Goal: Information Seeking & Learning: Stay updated

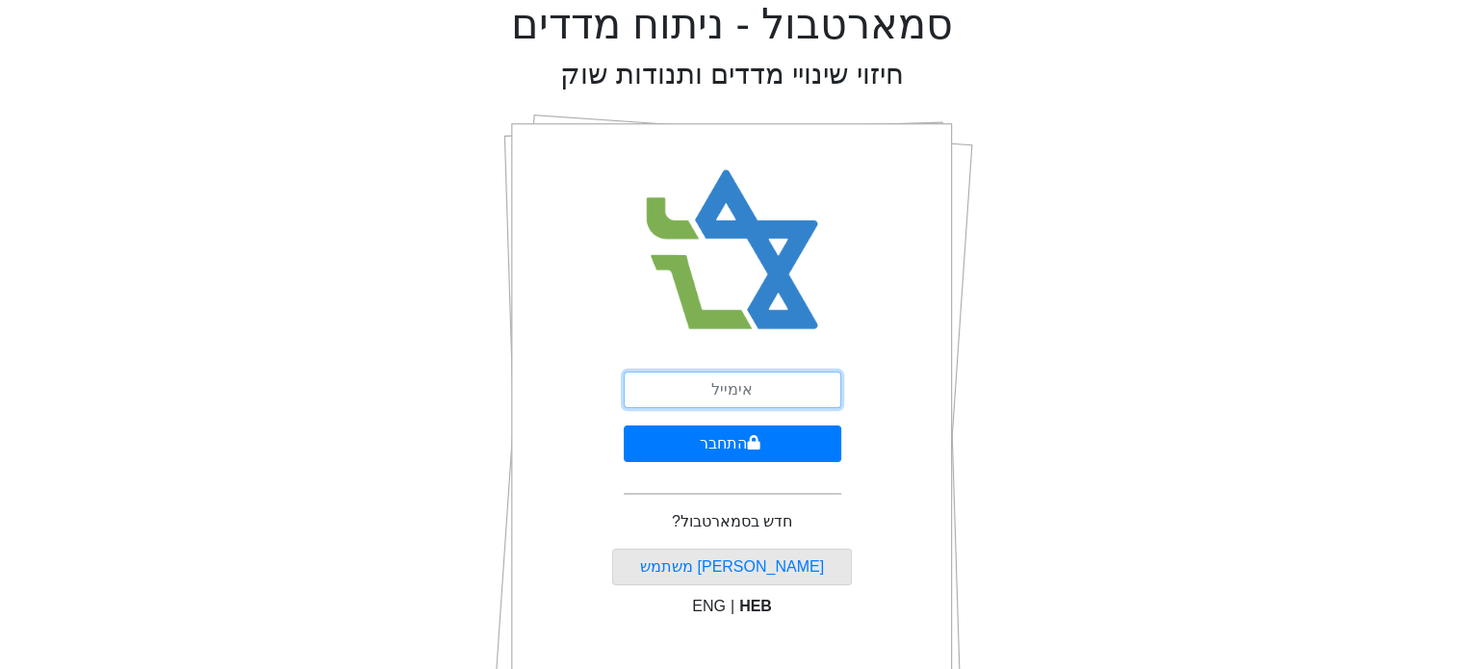
click at [712, 386] on input "email" at bounding box center [732, 389] width 217 height 37
type input "[EMAIL_ADDRESS][DOMAIN_NAME]"
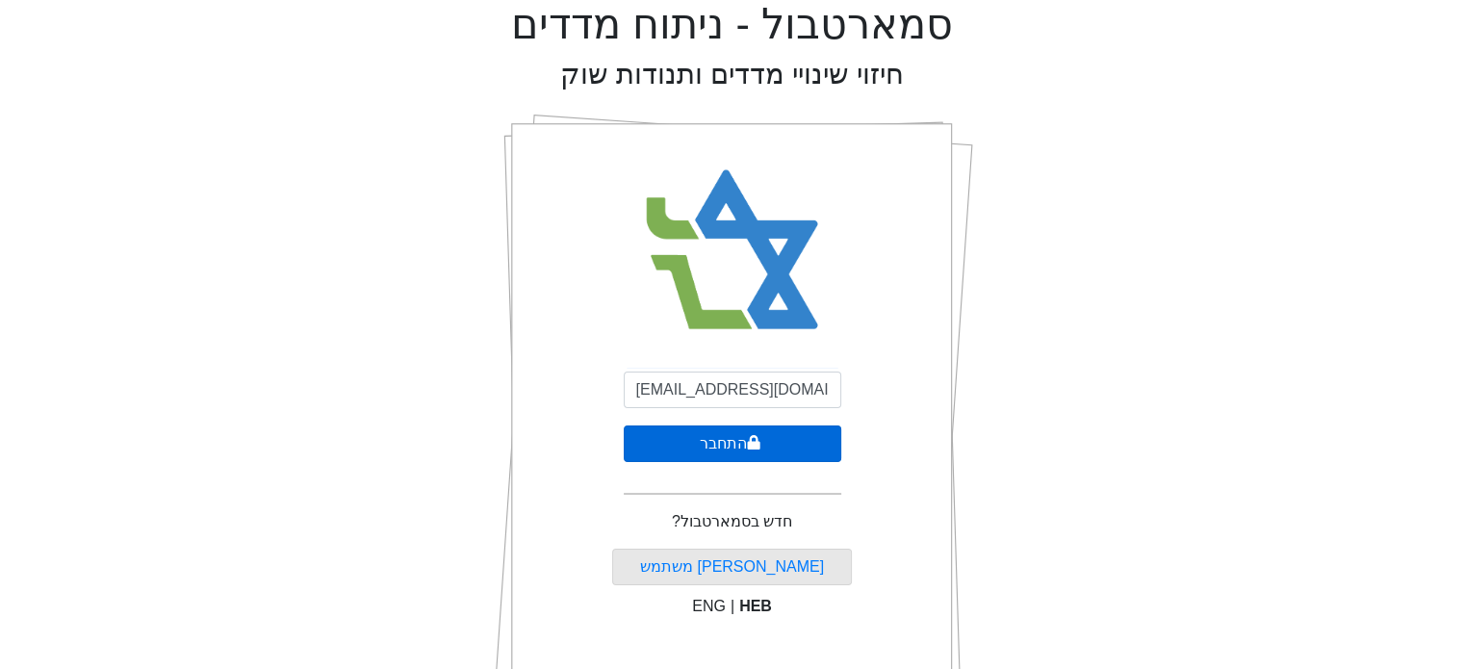
click at [739, 442] on button "התחבר" at bounding box center [732, 443] width 217 height 37
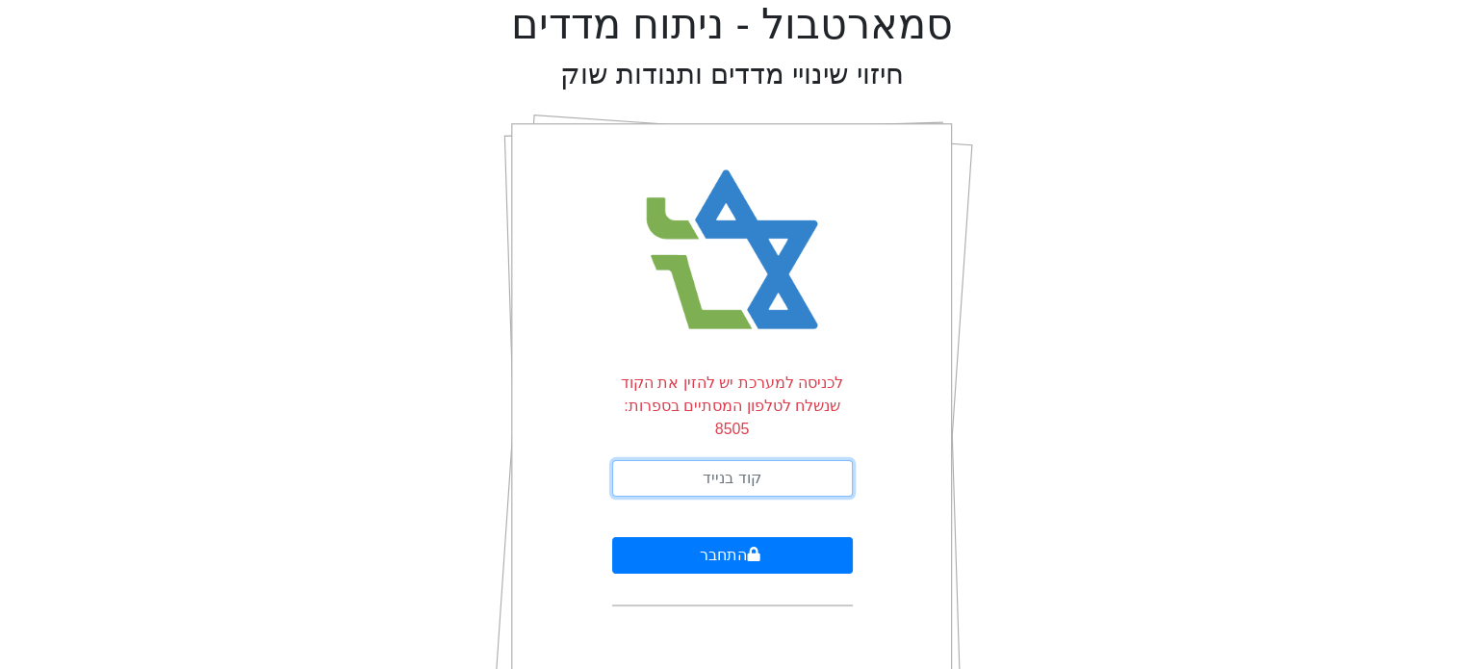
click at [820, 460] on input "text" at bounding box center [732, 478] width 241 height 37
type input "085880"
click at [612, 537] on button "התחבר" at bounding box center [732, 555] width 241 height 37
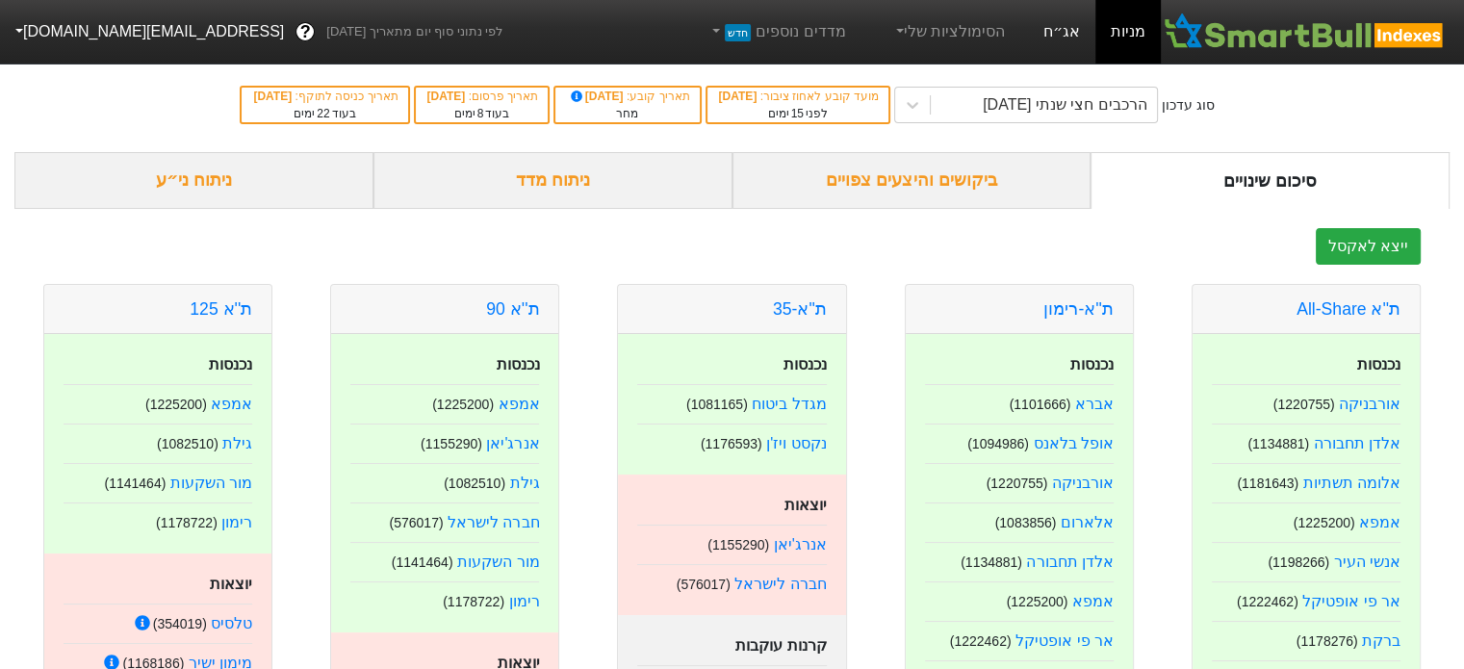
click at [1067, 33] on link "אג״ח" at bounding box center [1061, 32] width 67 height 64
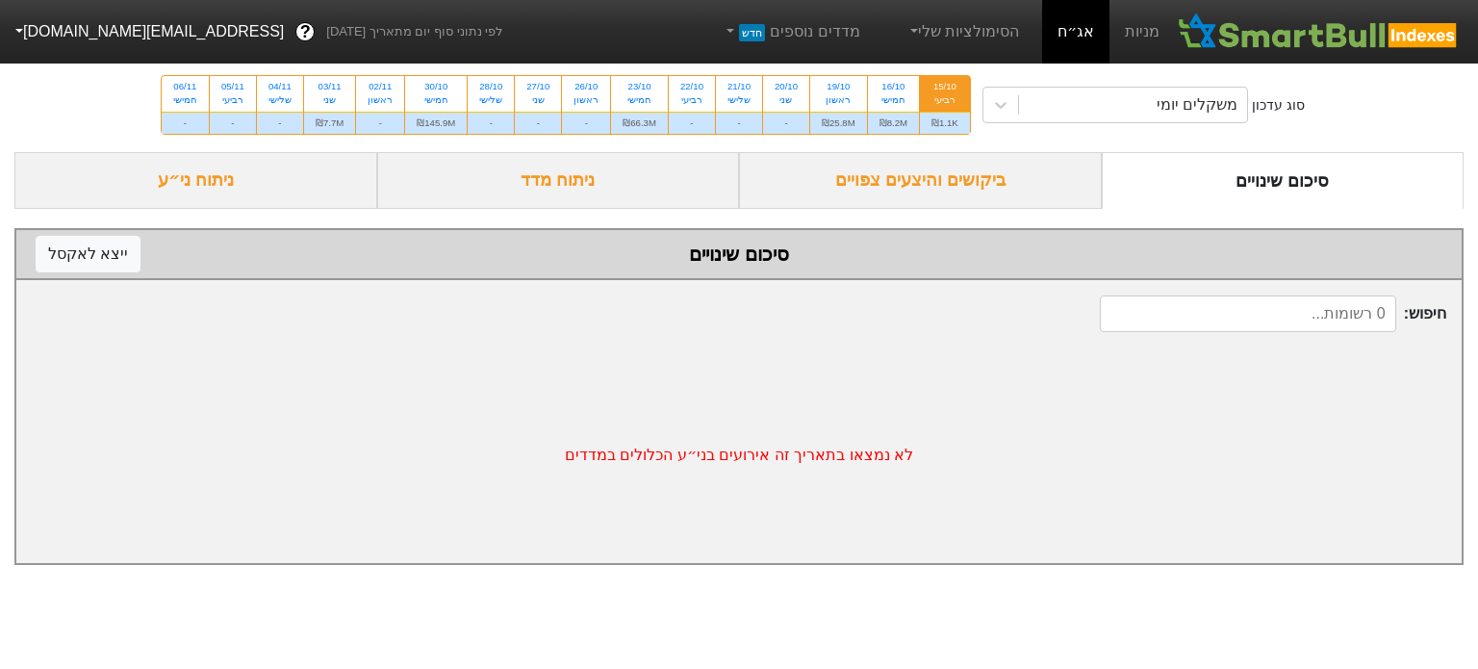
click at [962, 190] on div "ביקושים והיצעים צפויים" at bounding box center [920, 180] width 363 height 57
